Goal: Navigation & Orientation: Find specific page/section

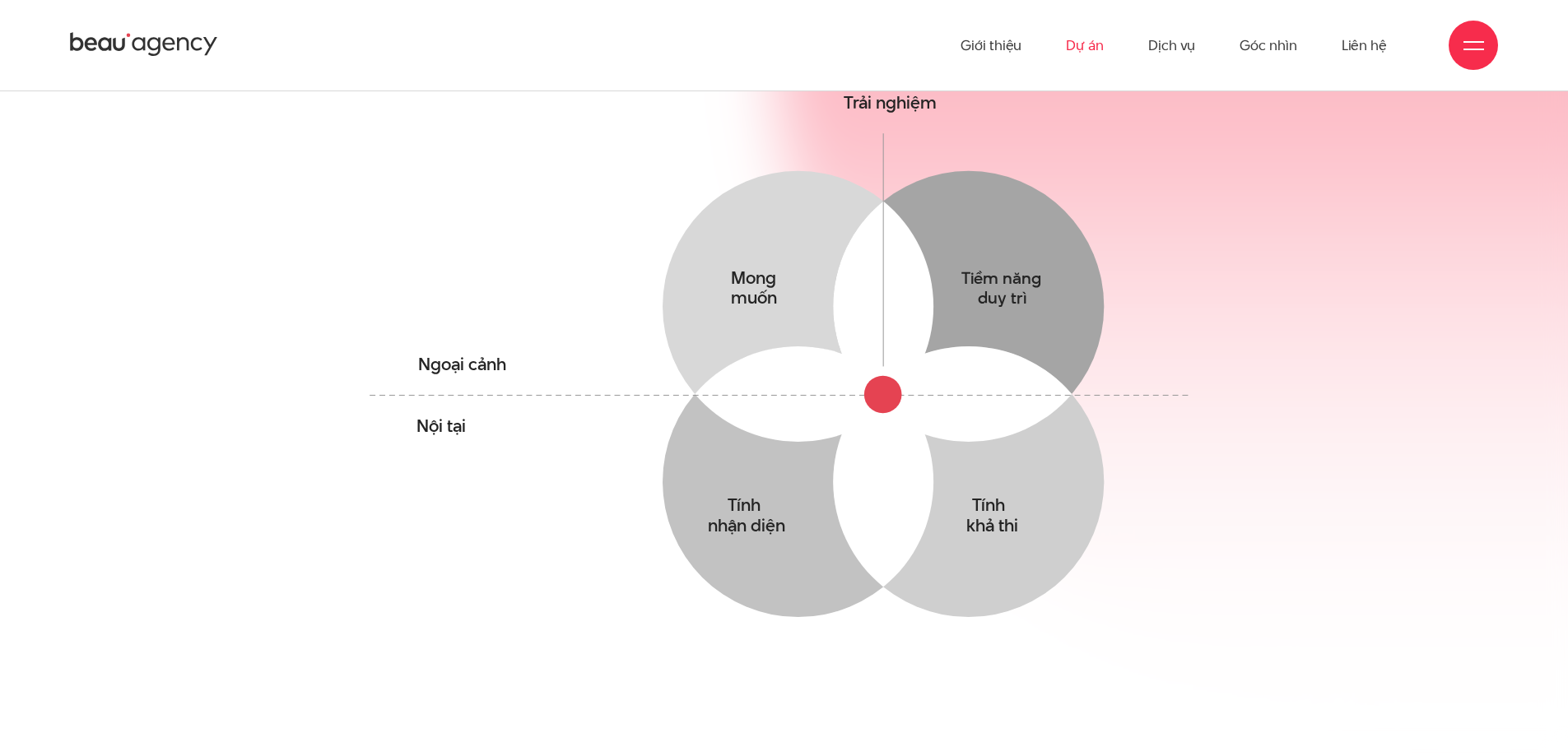
scroll to position [1152, 0]
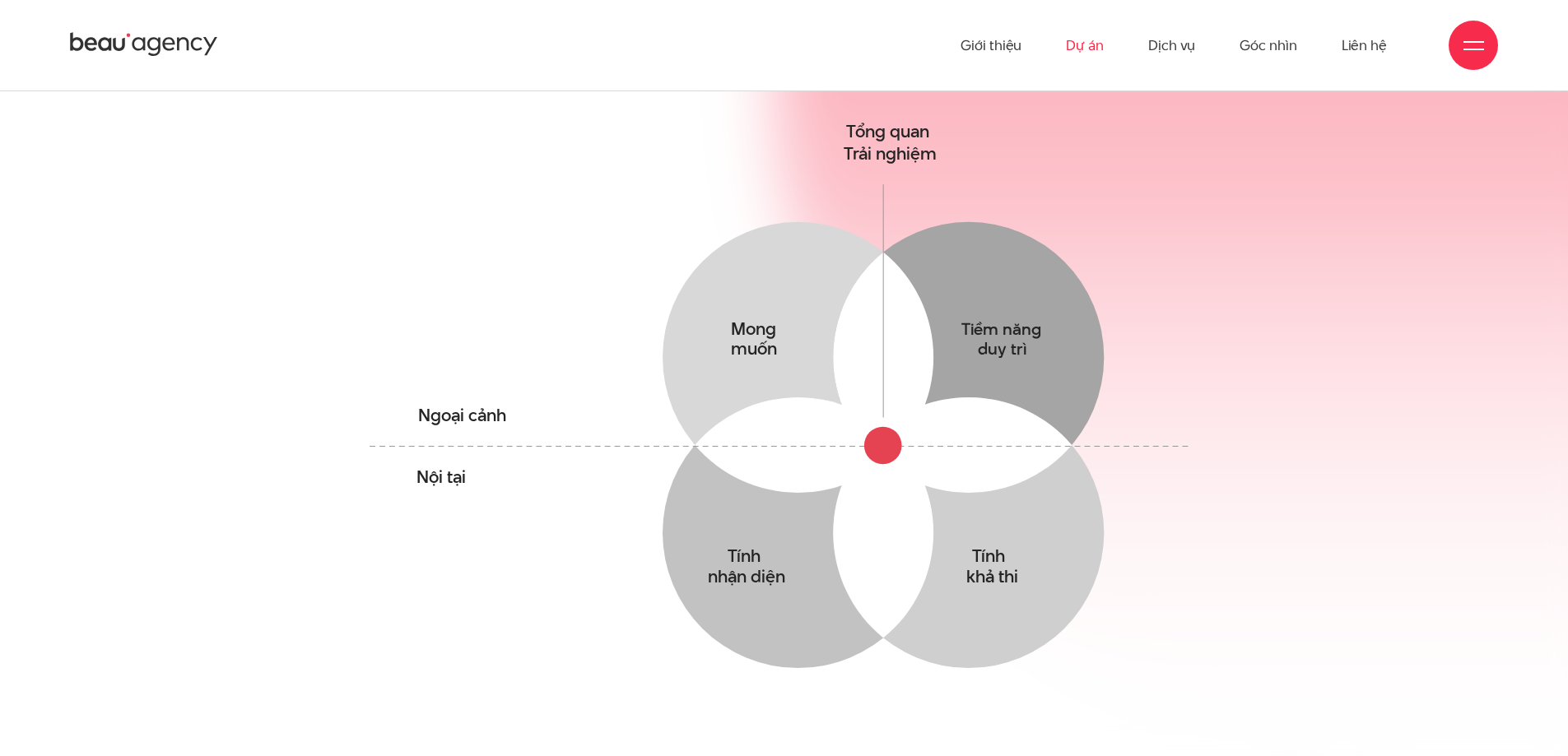
click at [1095, 45] on link "Dự án" at bounding box center [1084, 45] width 38 height 91
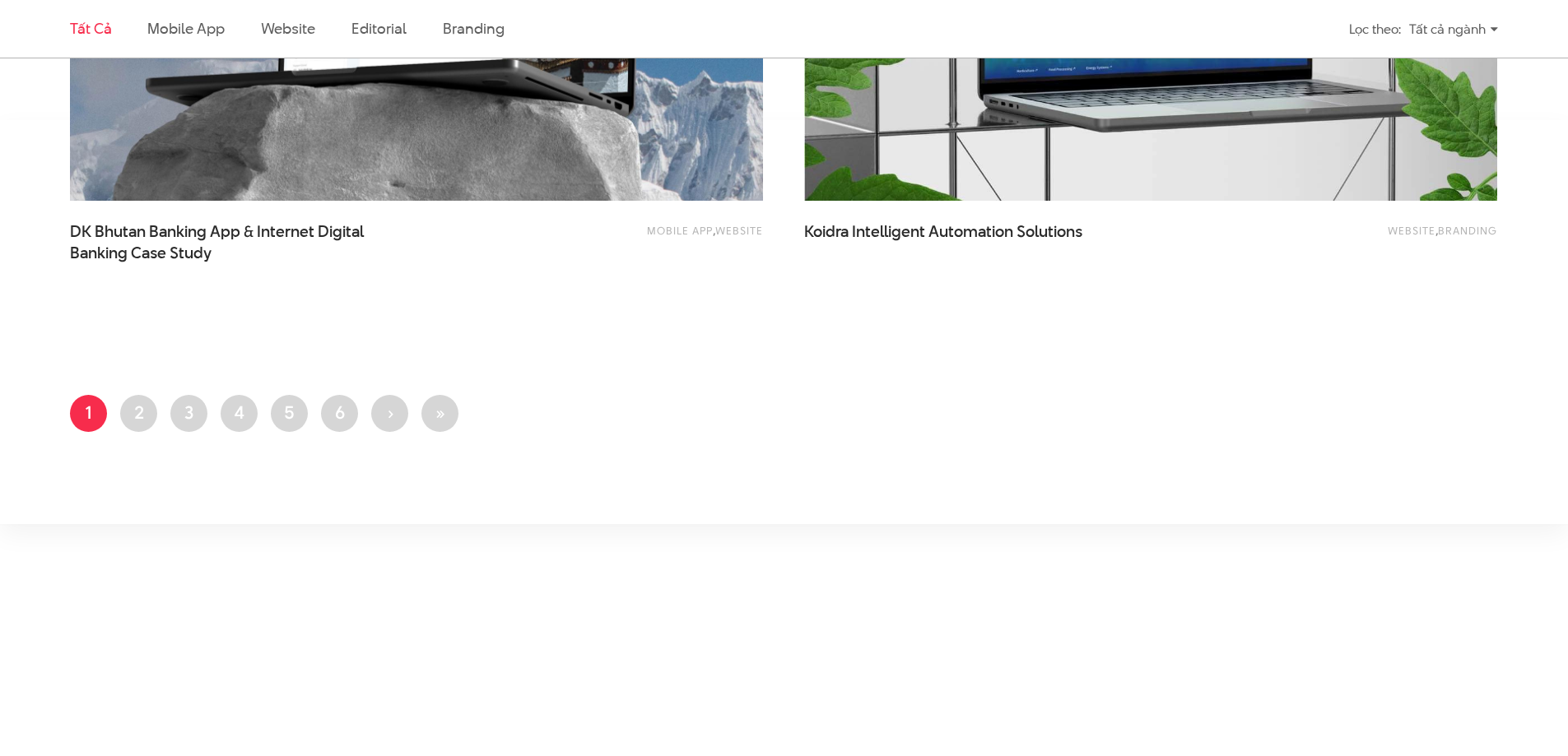
scroll to position [4032, 0]
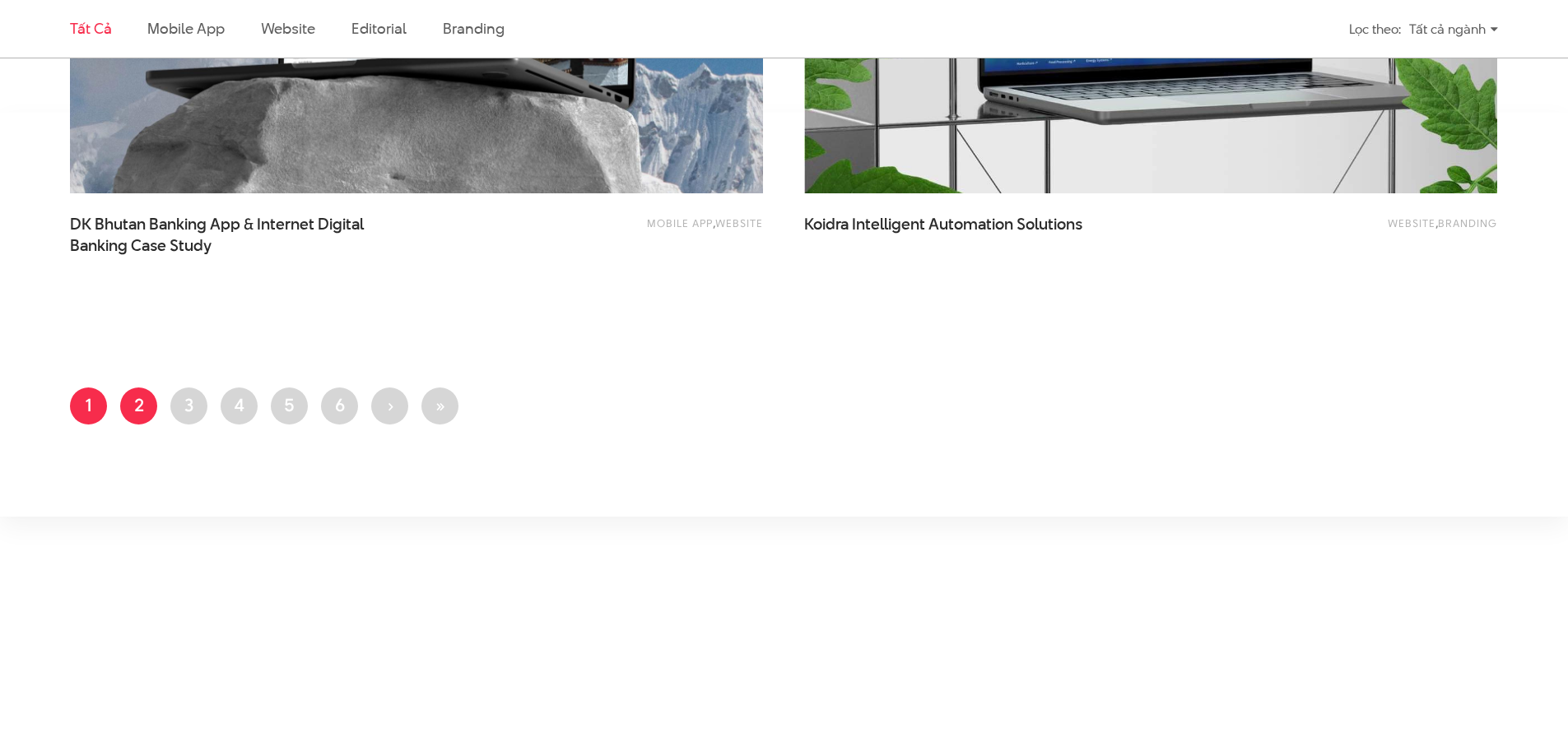
click at [125, 415] on link "Trang 2" at bounding box center [138, 406] width 37 height 37
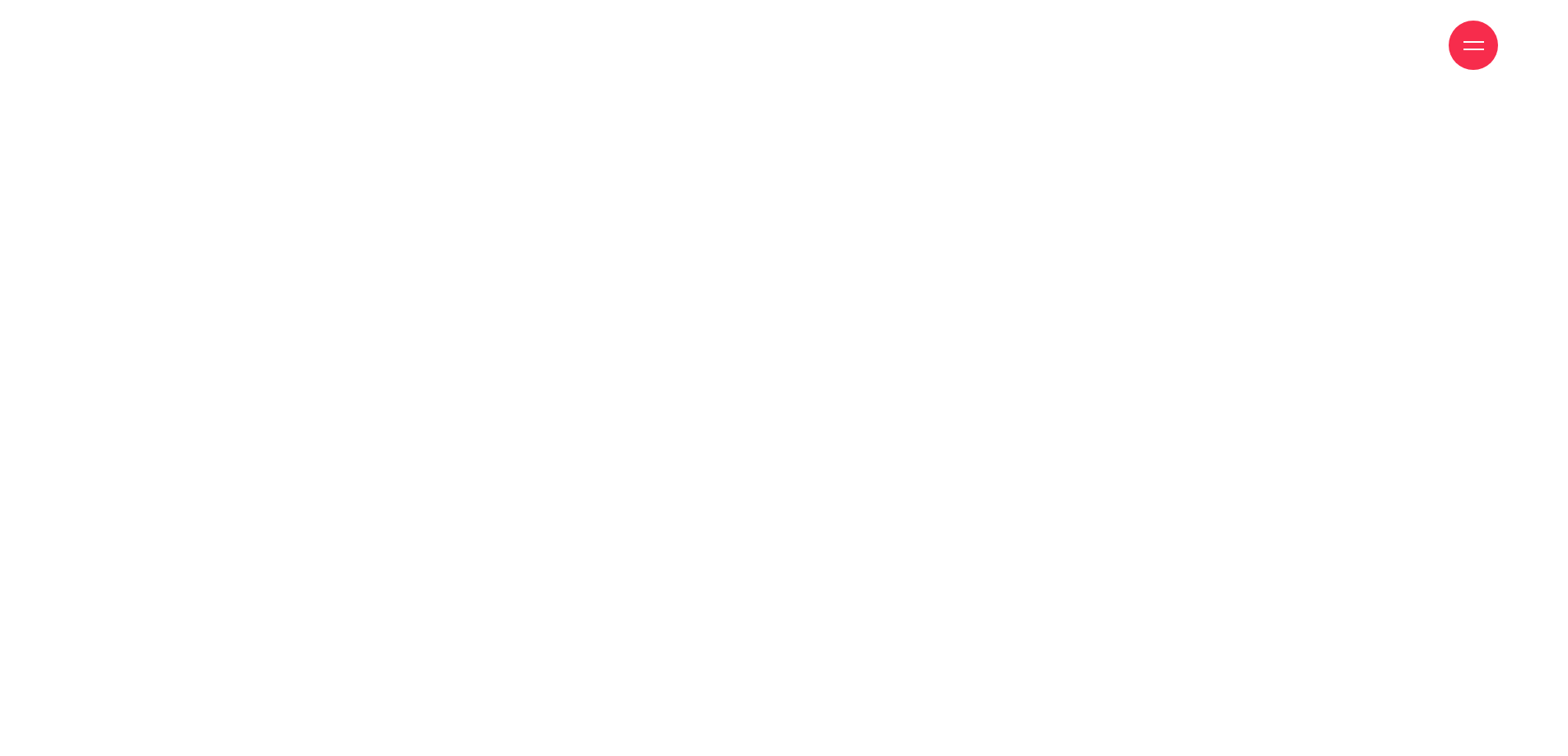
click at [1470, 54] on div at bounding box center [1473, 45] width 20 height 20
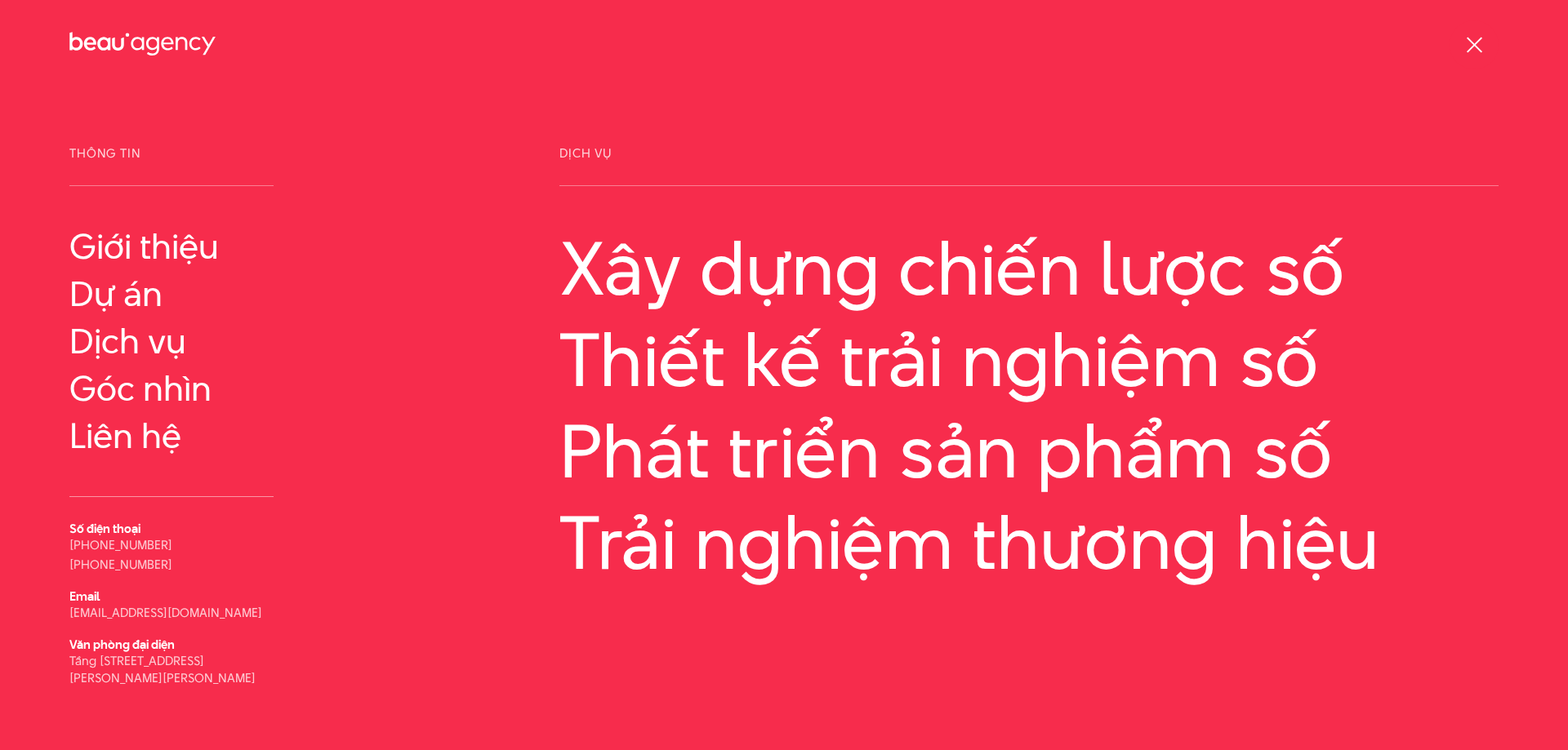
click at [1459, 54] on div at bounding box center [1474, 44] width 49 height 49
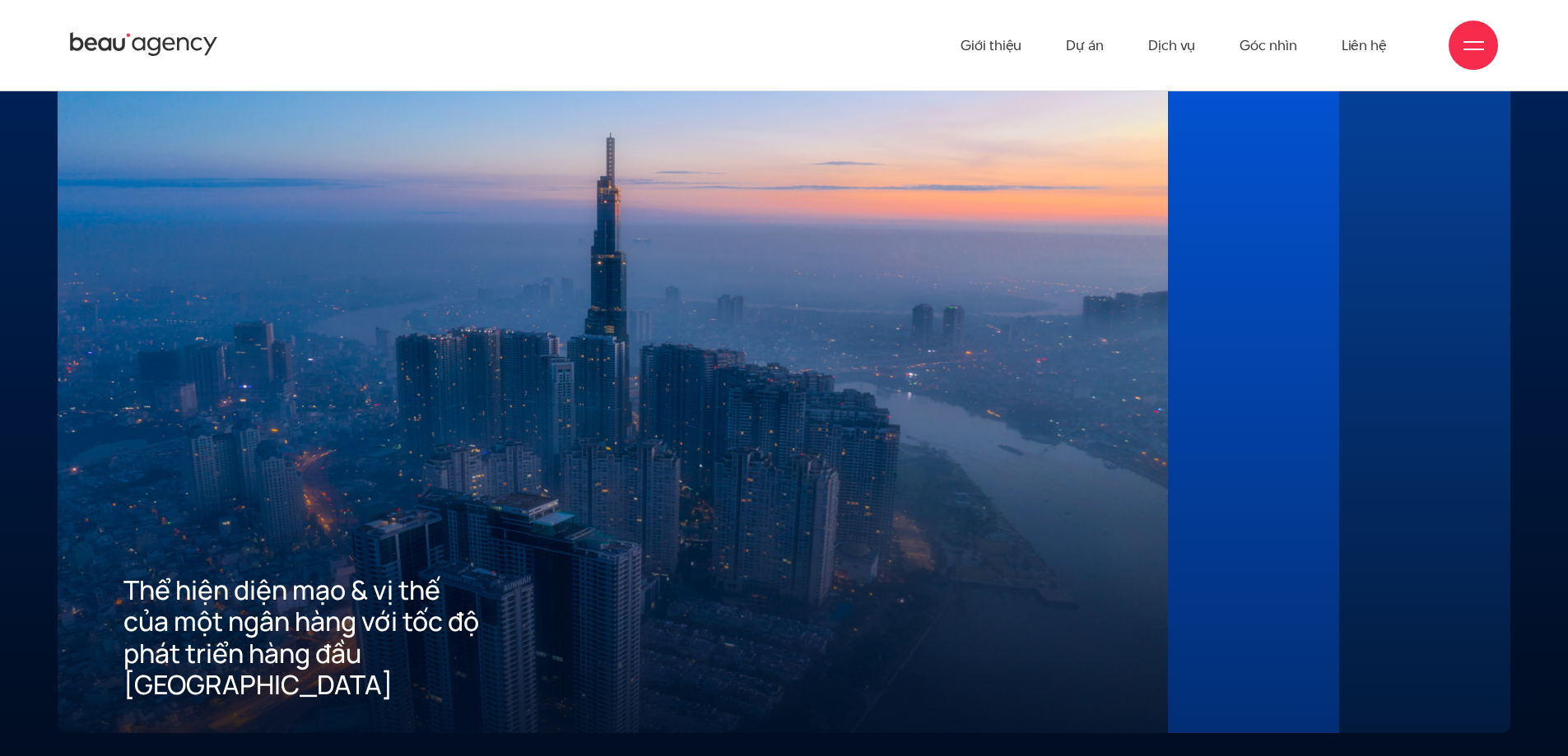
scroll to position [4443, 0]
click at [1281, 293] on div "02 Mang đến tiêu chuẩn tốt nhất về trải nghiệm số cho khách hàng" at bounding box center [1254, 376] width 171 height 716
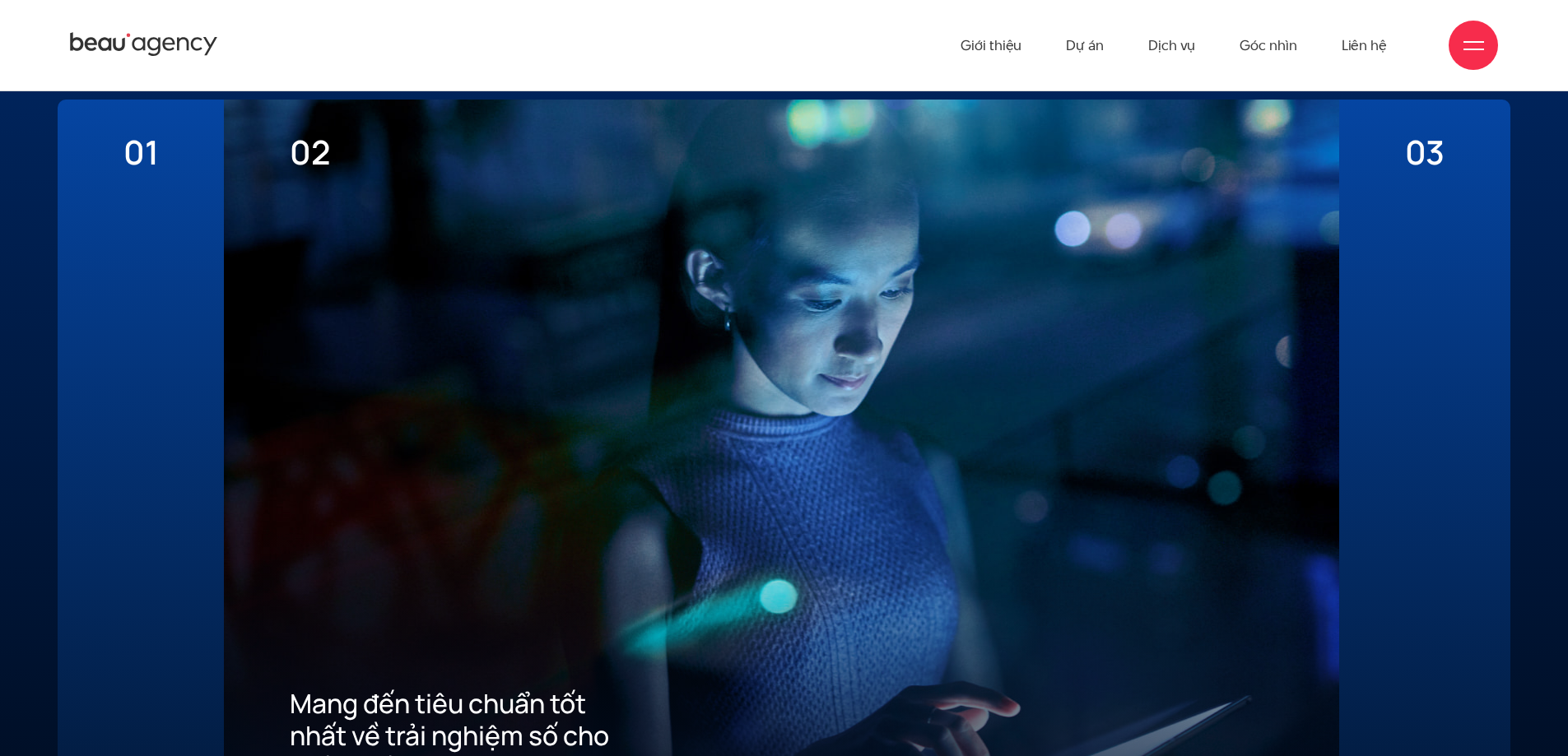
scroll to position [4361, 0]
click at [1390, 346] on div "03 Xây dựng ưu thế cạnh tranh thu hút khách hàng mới về App" at bounding box center [1425, 458] width 171 height 716
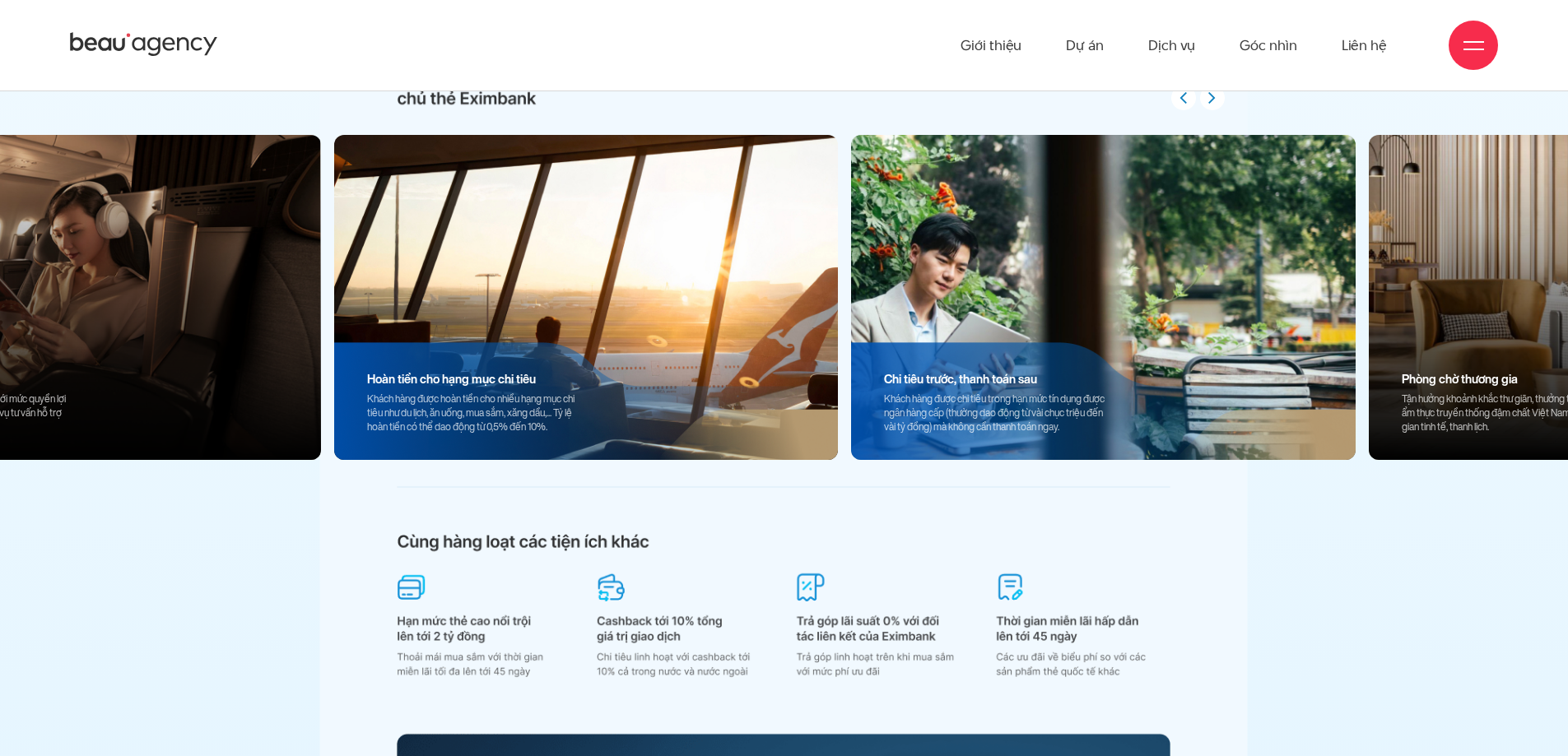
scroll to position [16074, 0]
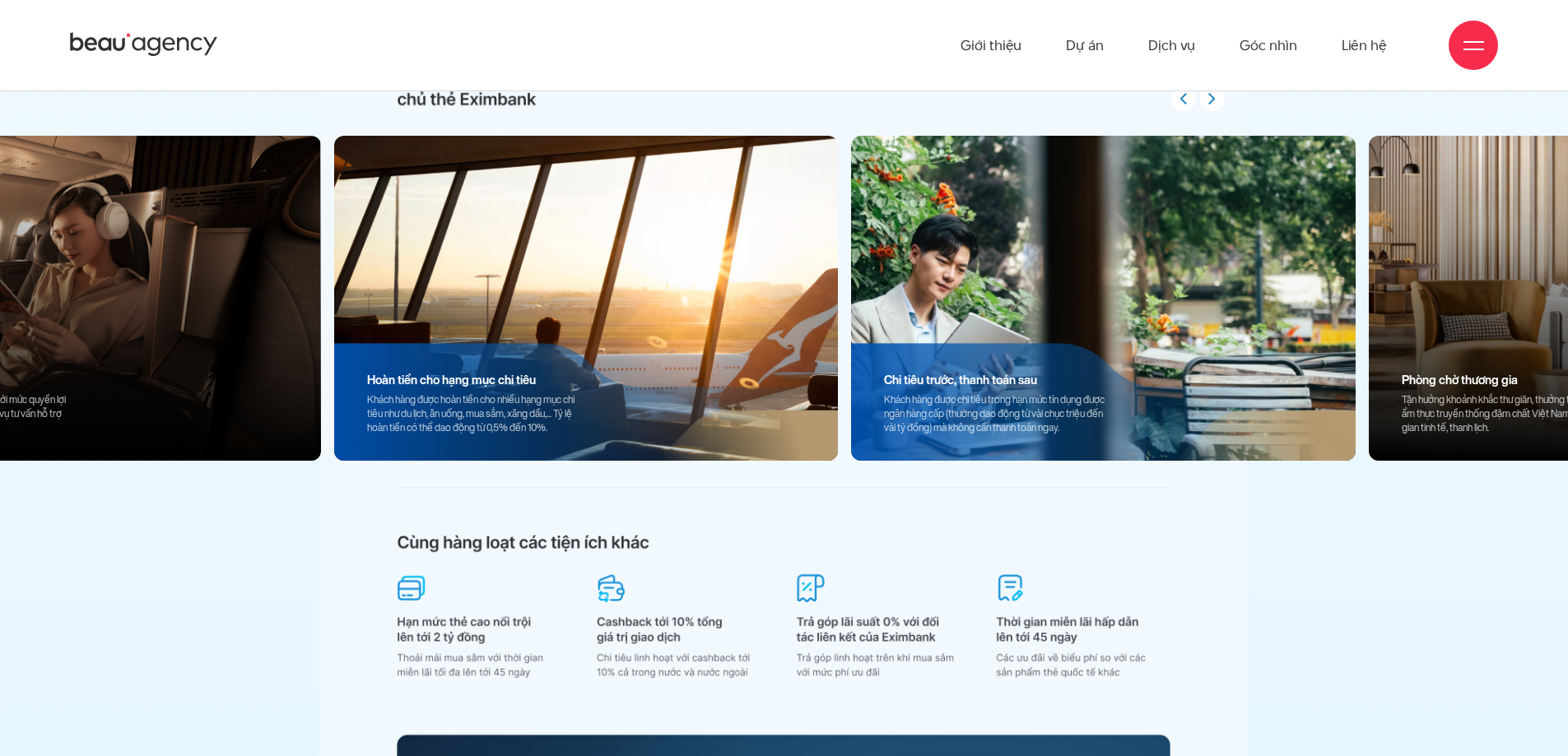
click at [989, 351] on div "Chi tiêu trước, thanh toán sau Khách hàng được chi tiêu trong hạn mức tín dụng …" at bounding box center [994, 403] width 287 height 113
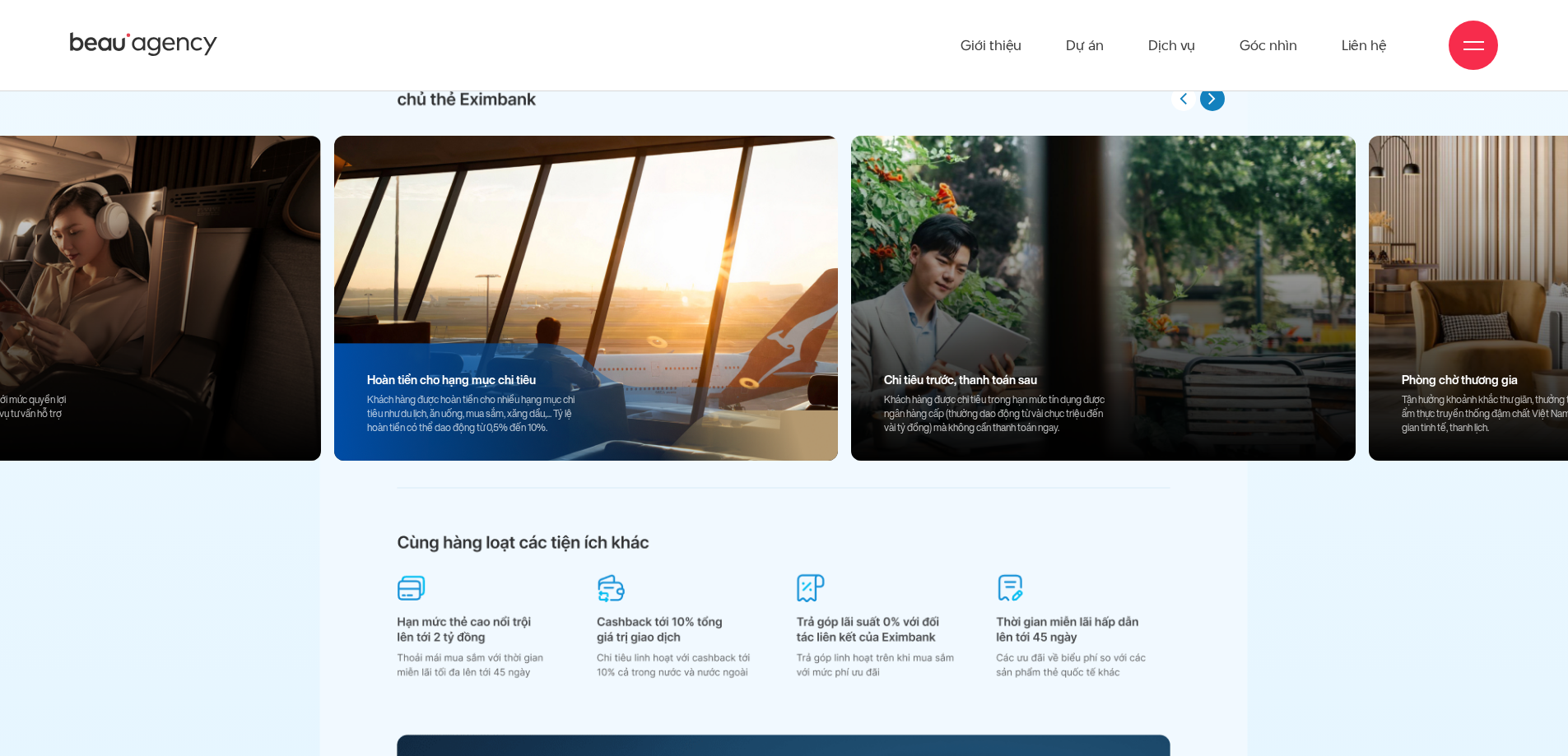
click at [1211, 99] on icon "button" at bounding box center [1213, 98] width 8 height 20
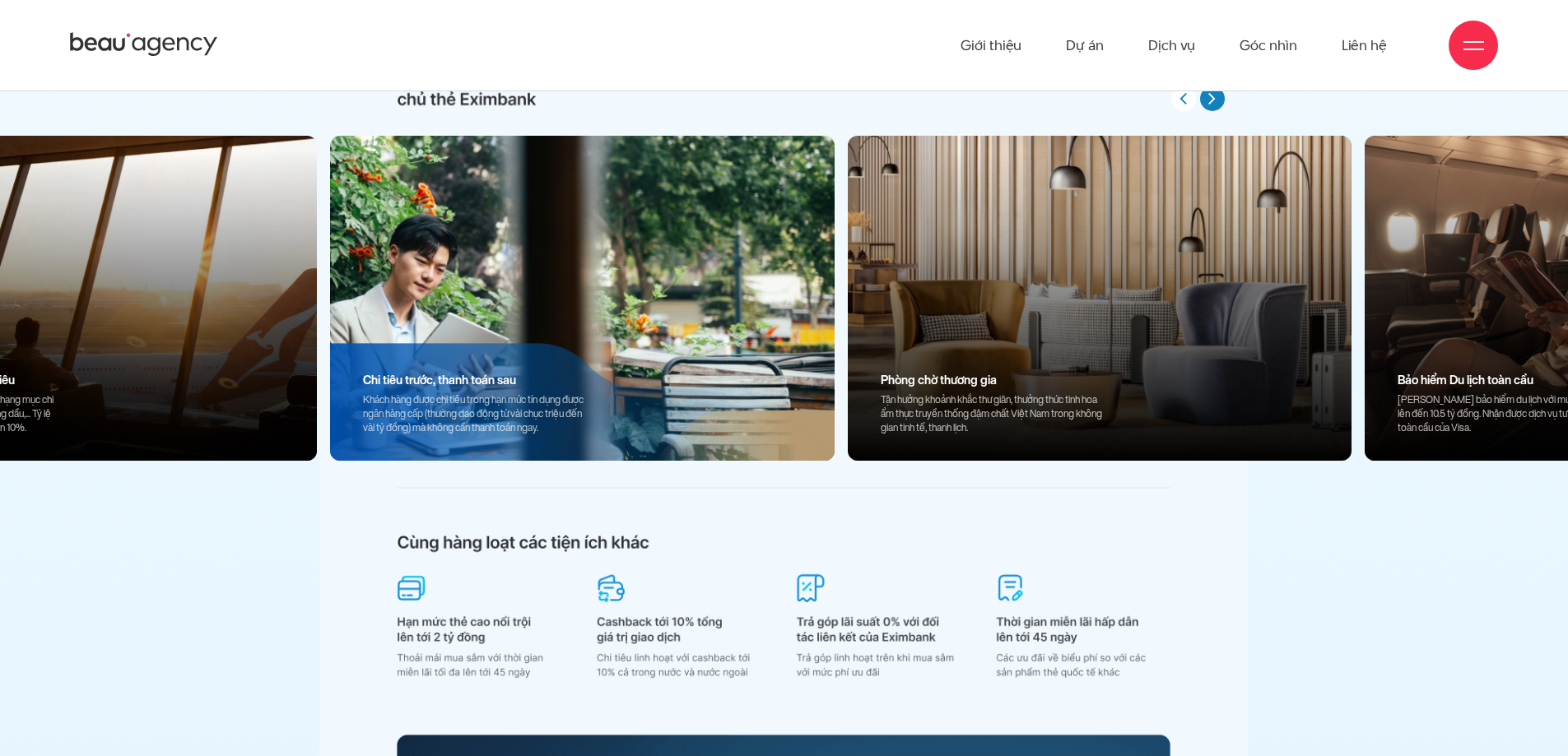
click at [1206, 102] on button "button" at bounding box center [1213, 99] width 25 height 25
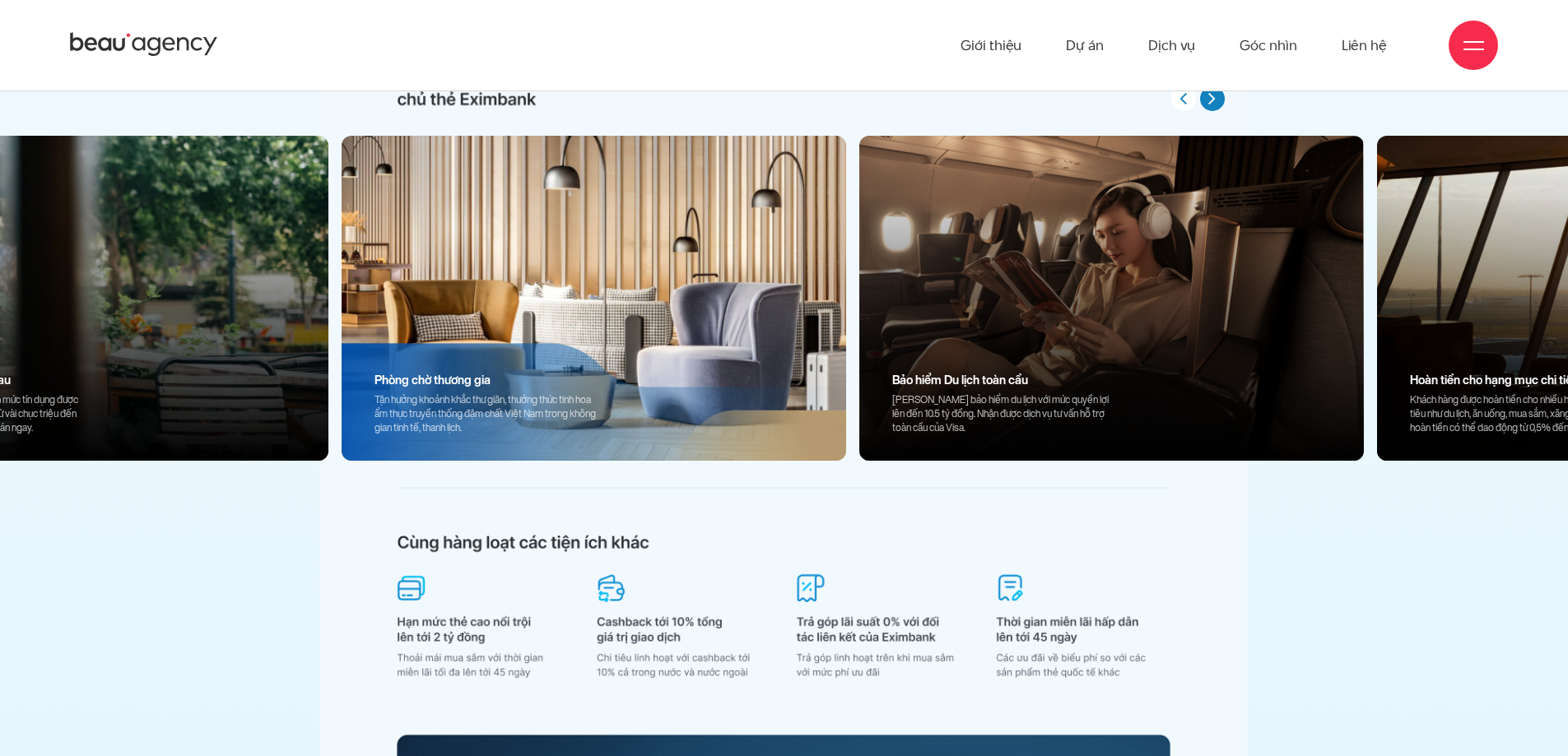
click at [1207, 102] on button "button" at bounding box center [1213, 99] width 25 height 25
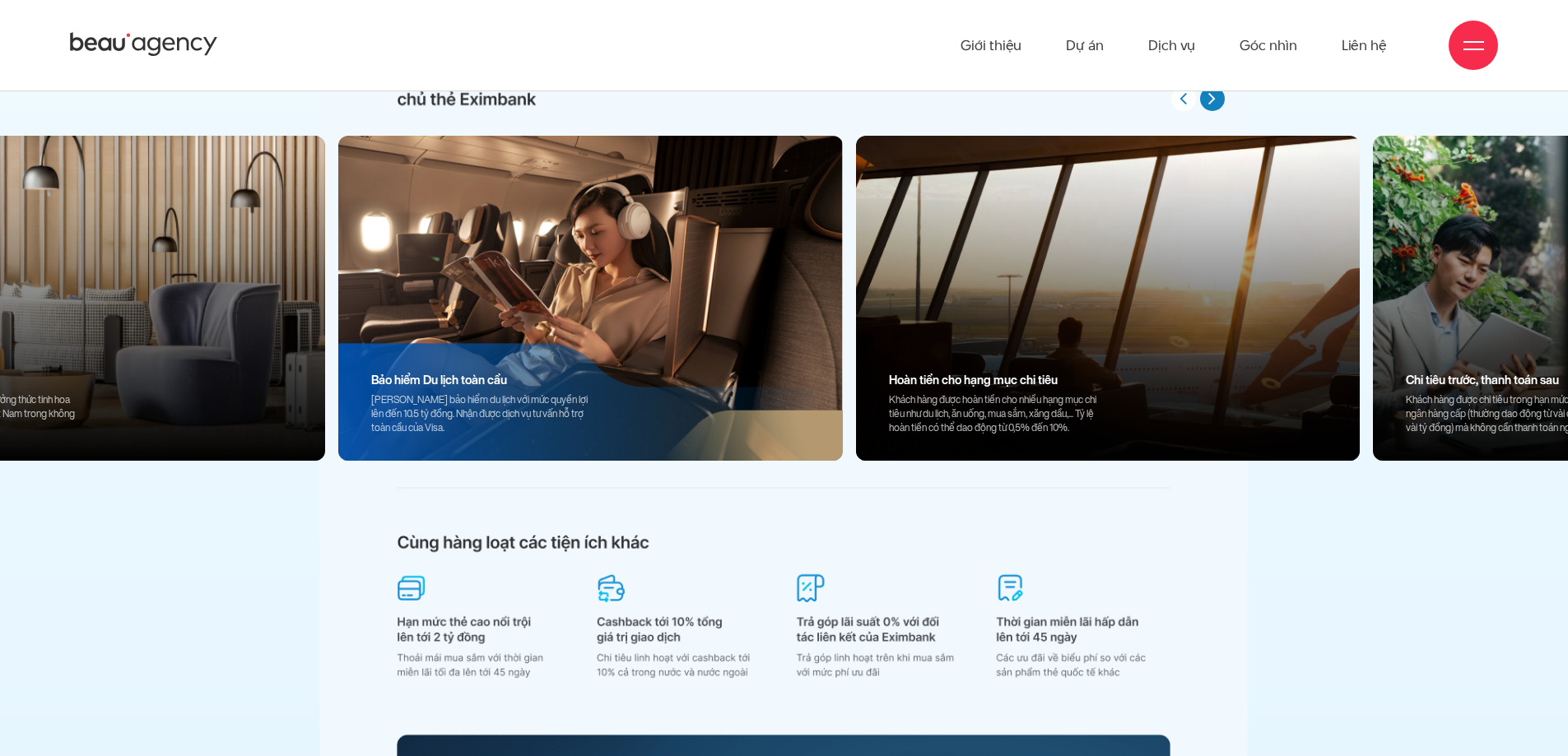
click at [1215, 100] on icon "button" at bounding box center [1213, 98] width 8 height 20
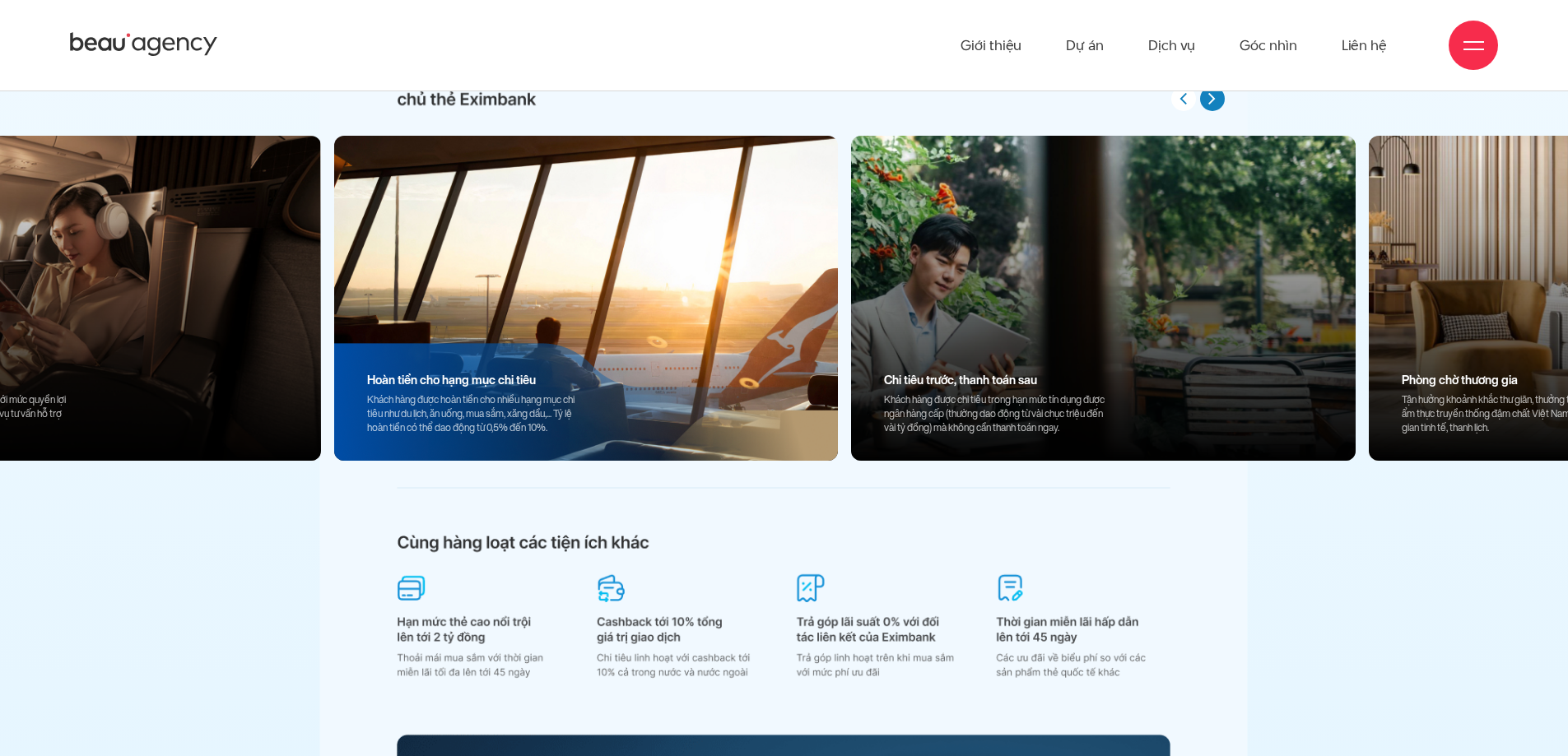
click at [1210, 102] on icon "button" at bounding box center [1213, 98] width 8 height 20
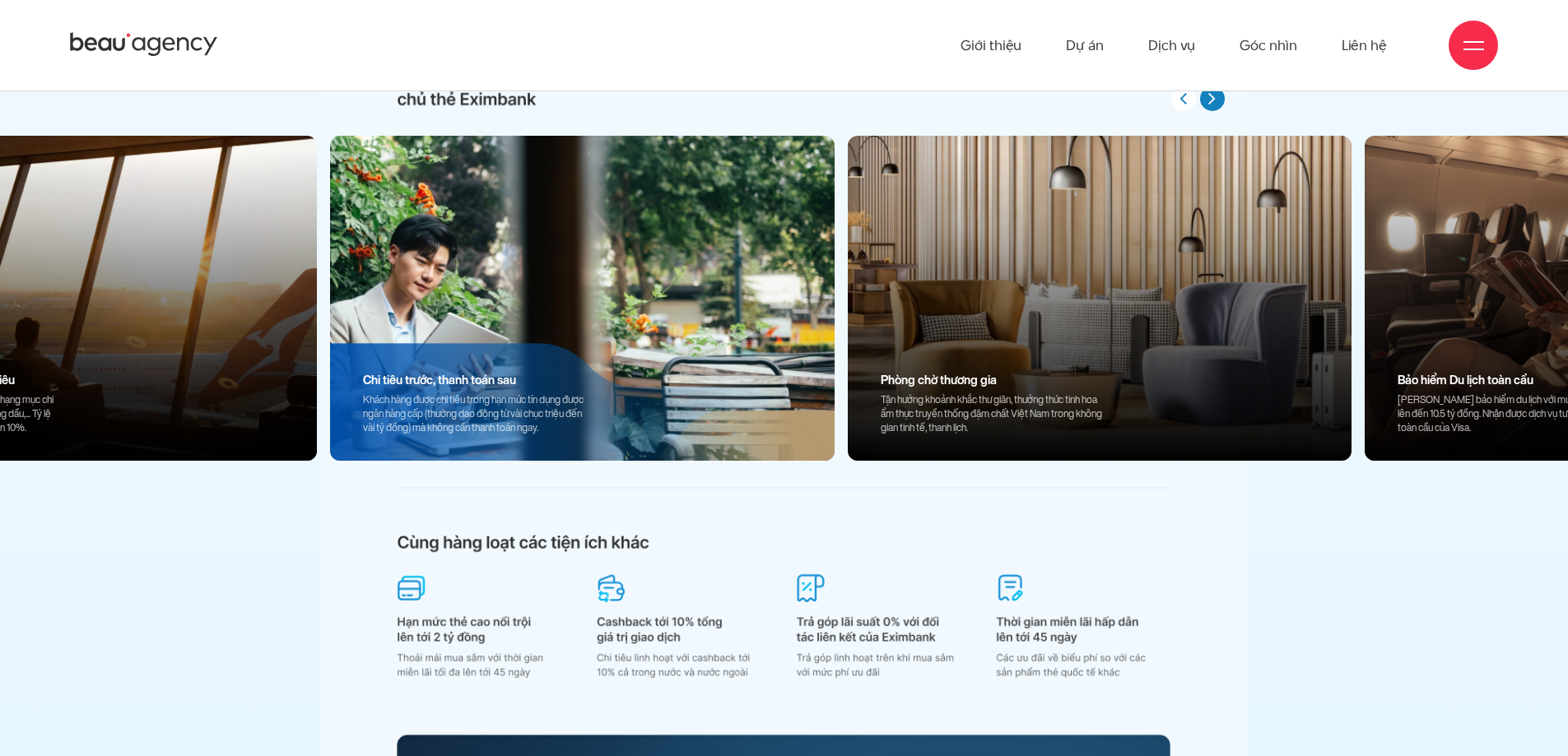
click at [1201, 102] on button "button" at bounding box center [1213, 99] width 25 height 25
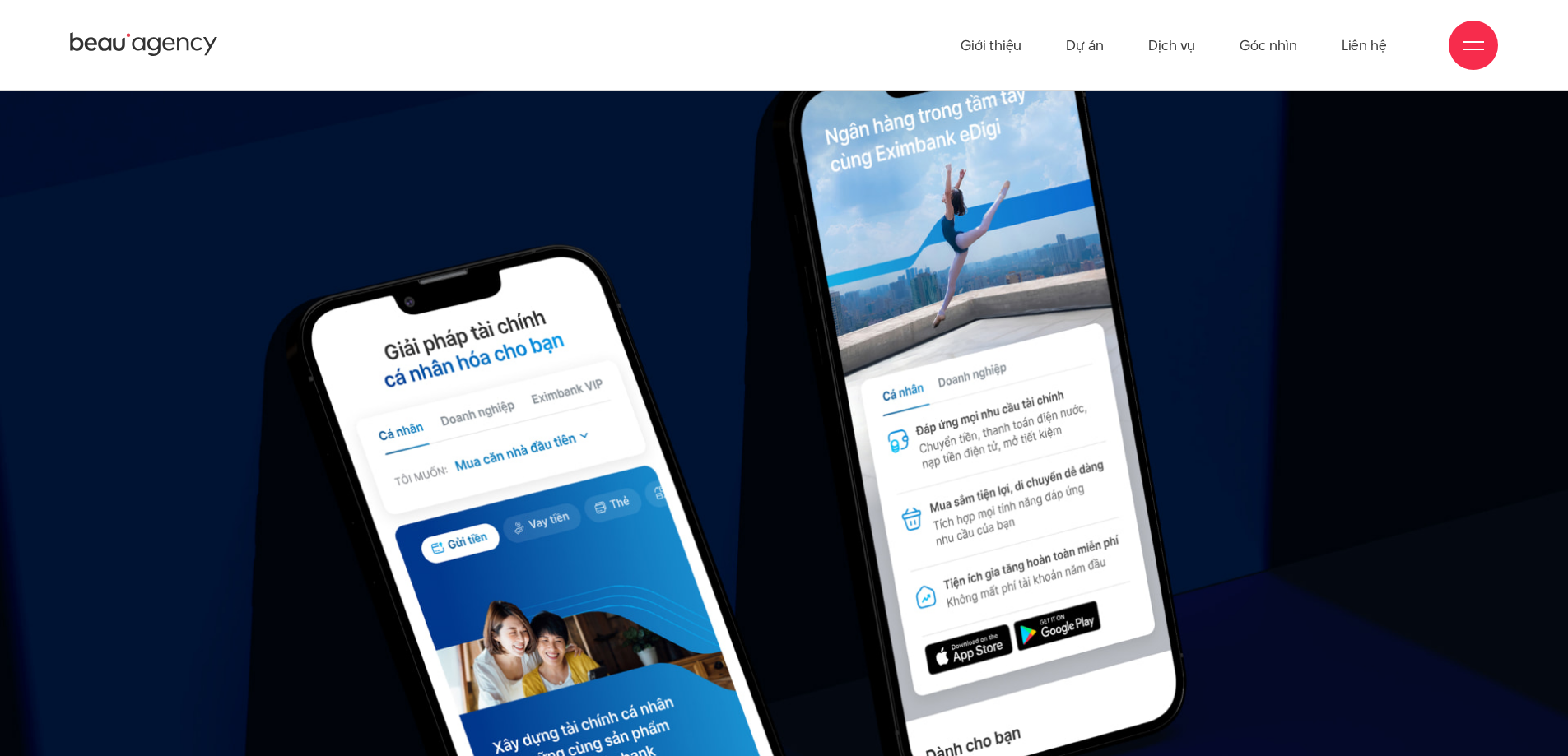
scroll to position [23052, 0]
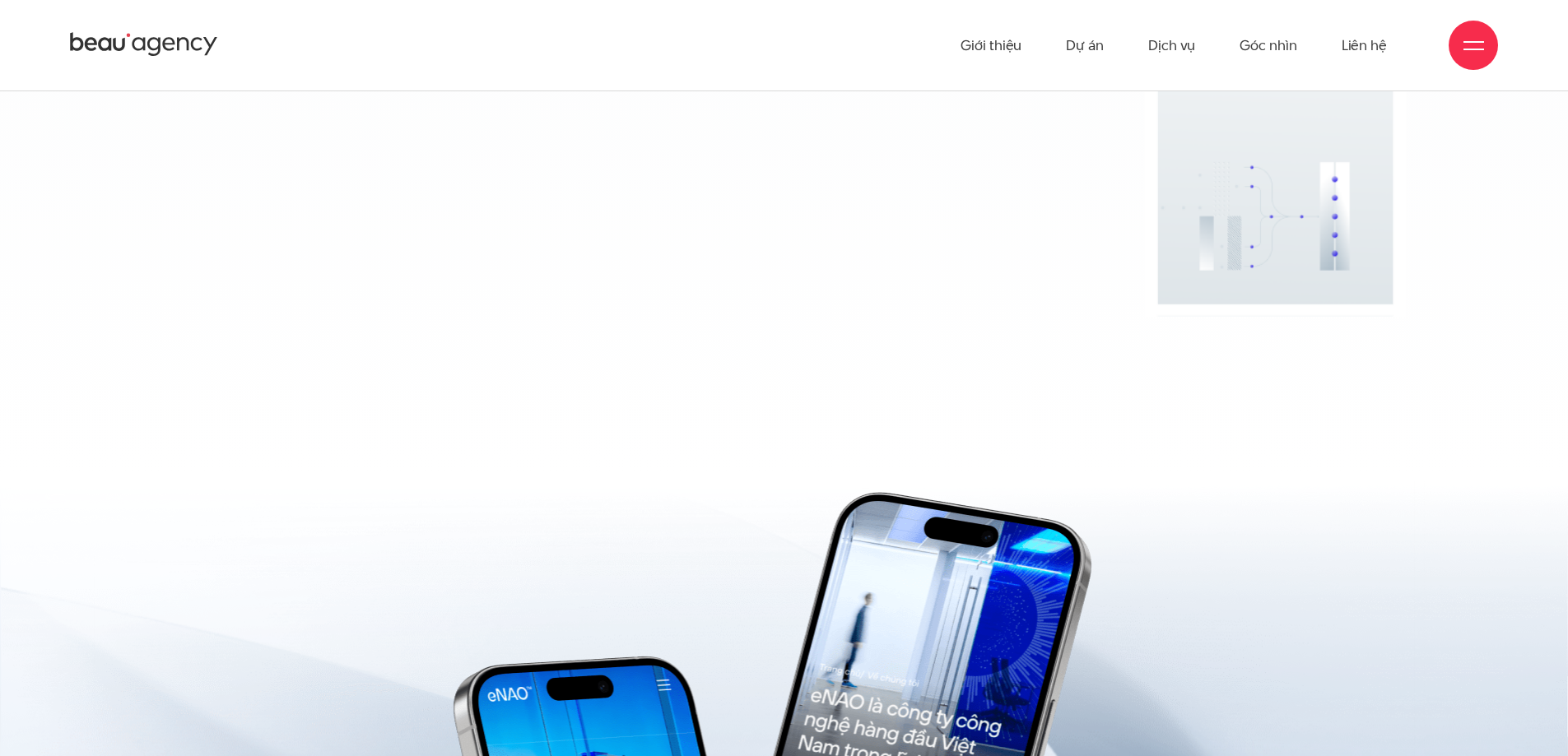
scroll to position [15571, 0]
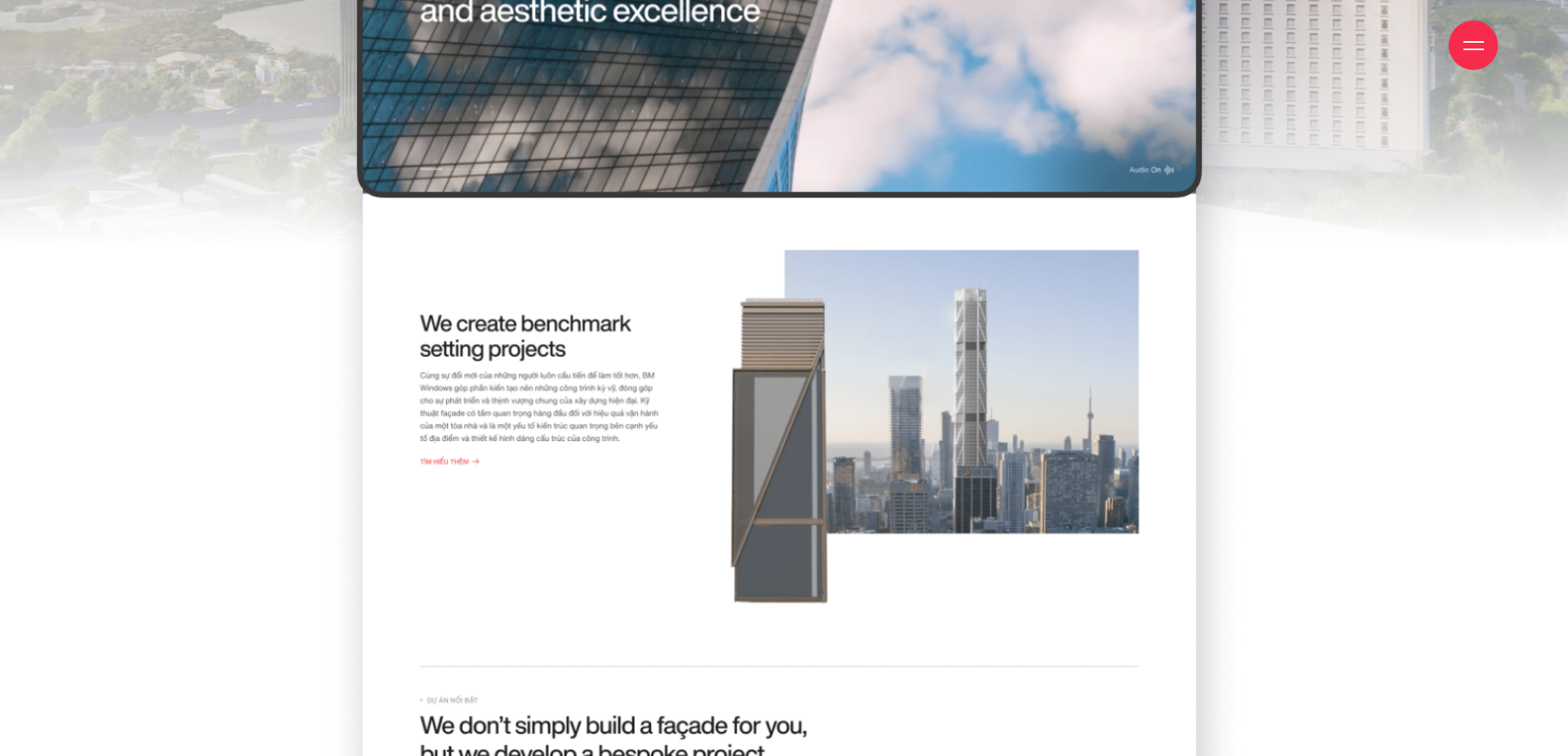
scroll to position [741, 0]
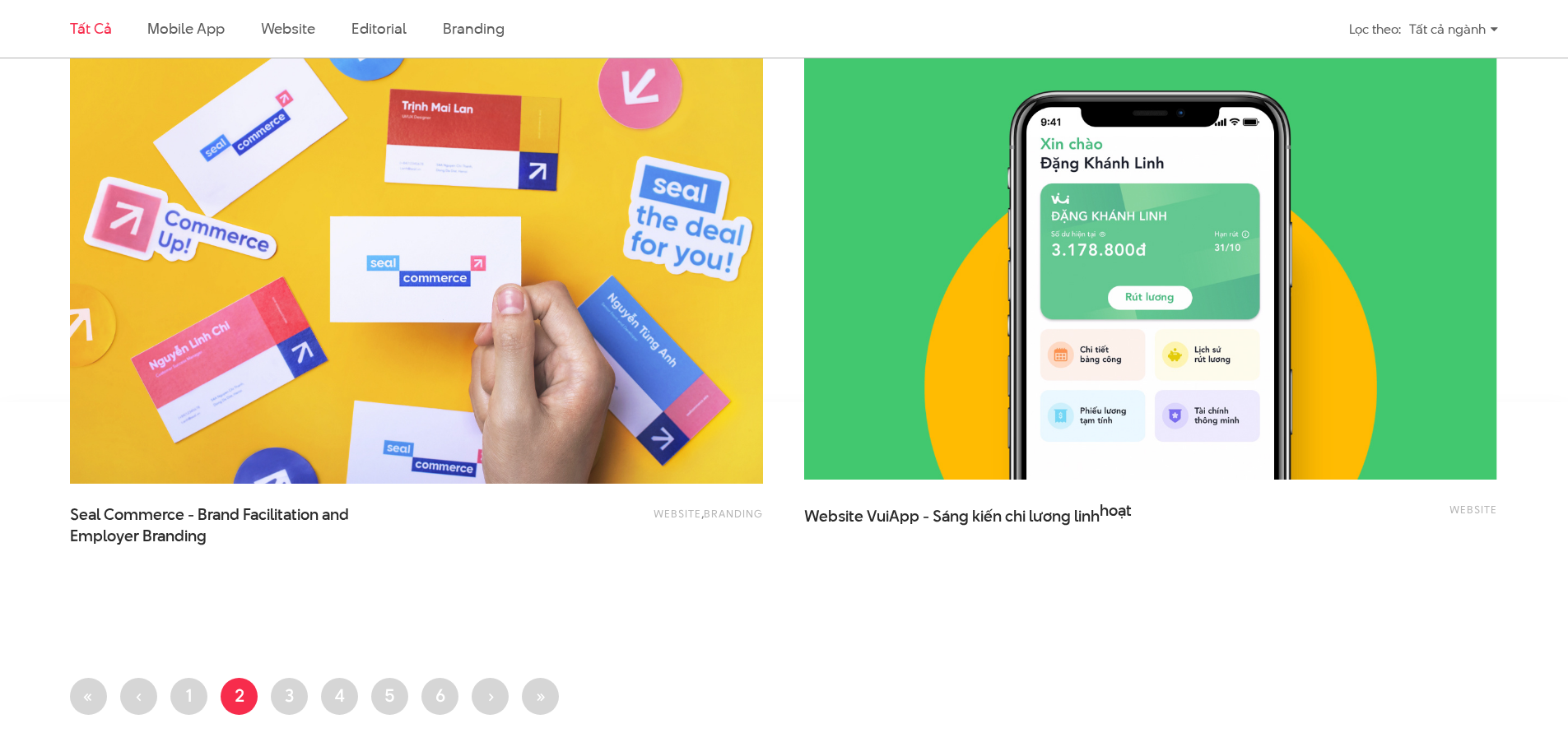
scroll to position [3785, 0]
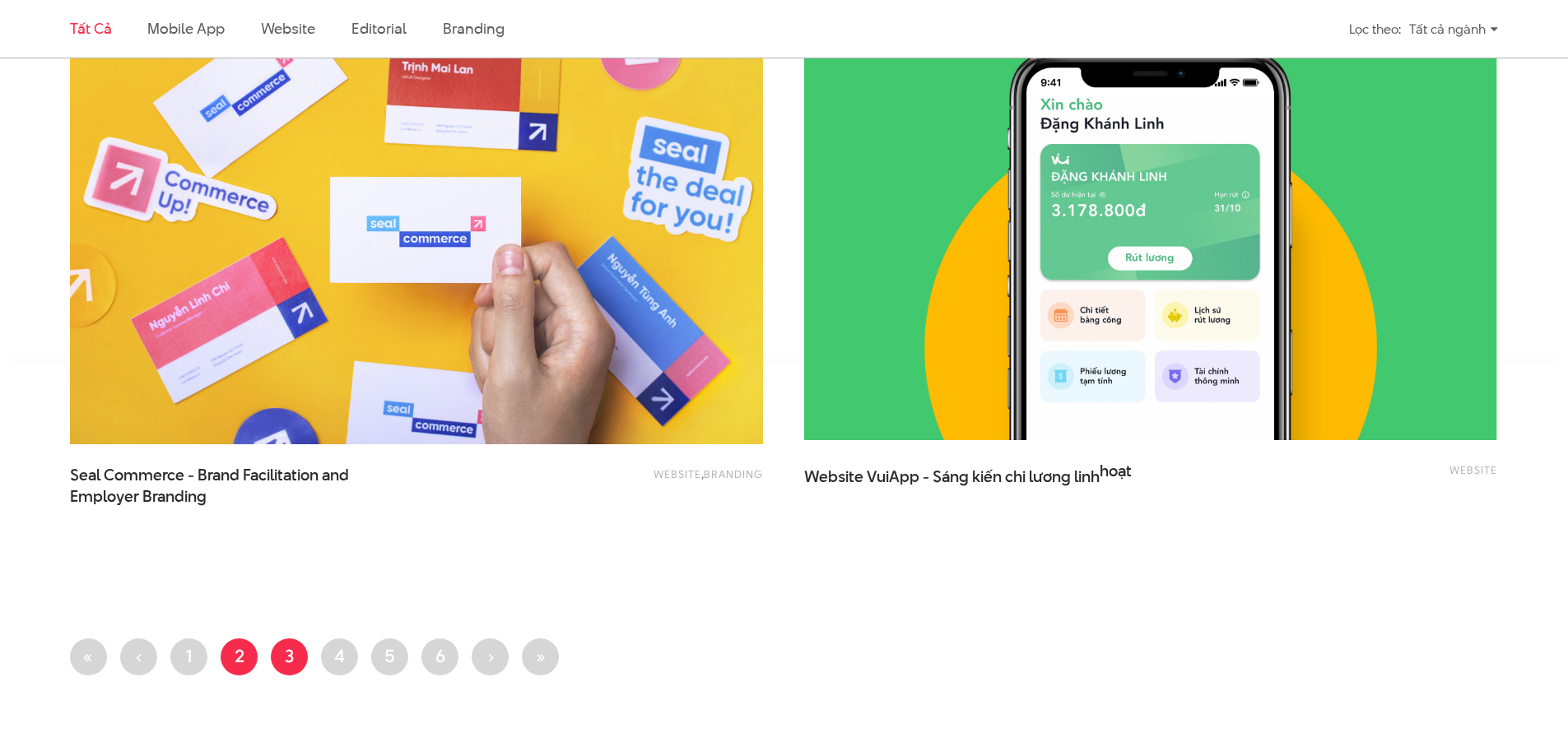
click at [280, 665] on link "Trang 3" at bounding box center [289, 657] width 37 height 37
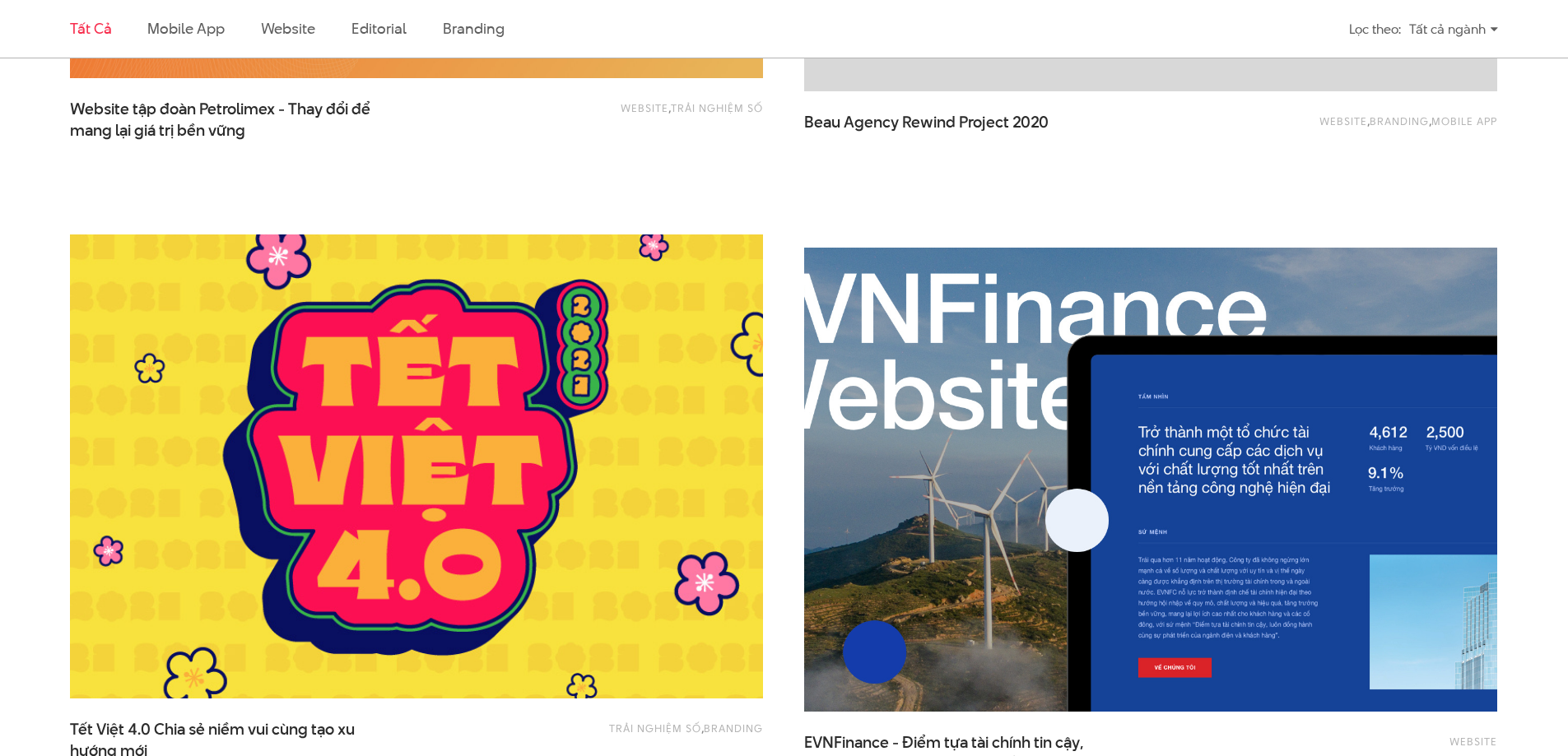
scroll to position [2386, 0]
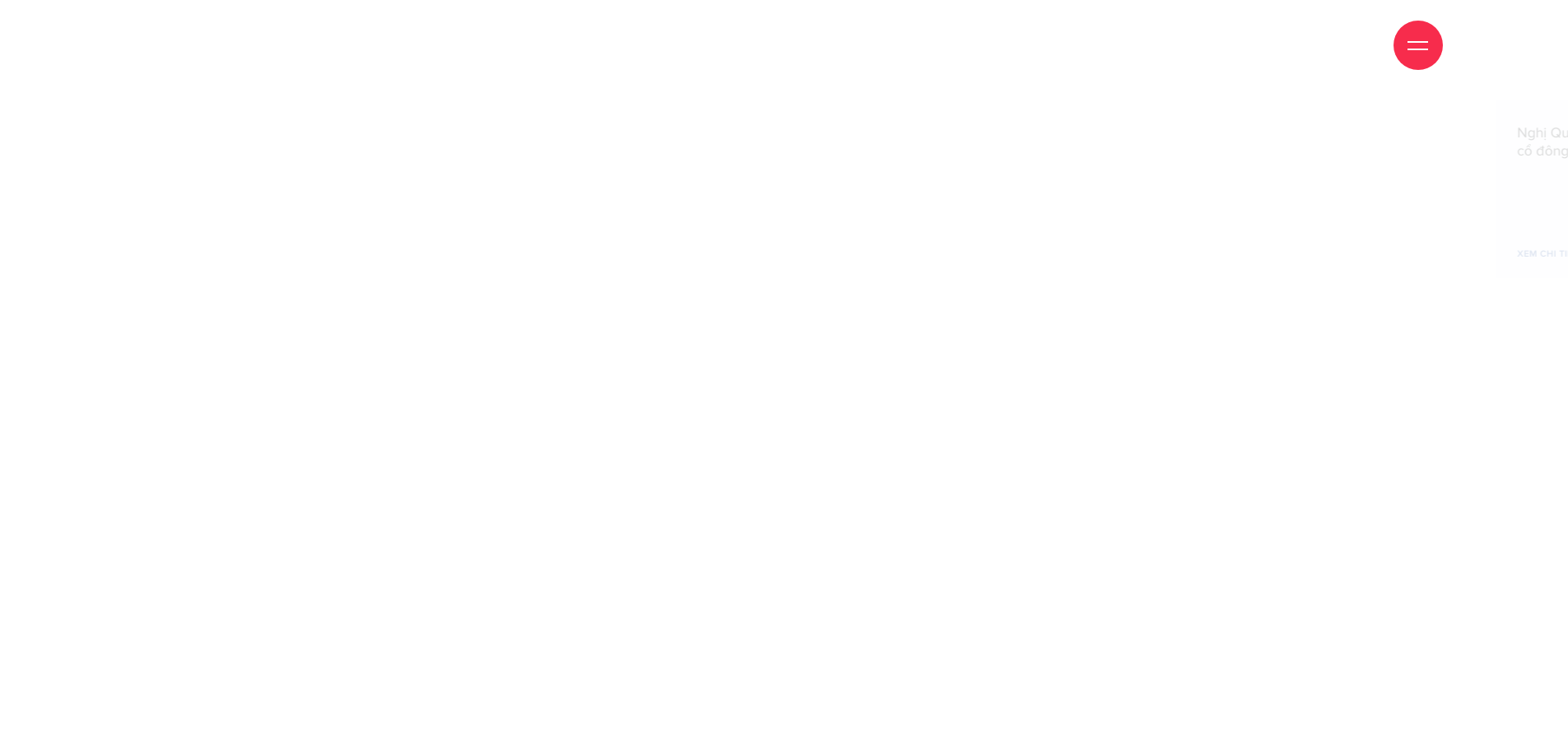
scroll to position [7899, 0]
